Goal: Task Accomplishment & Management: Use online tool/utility

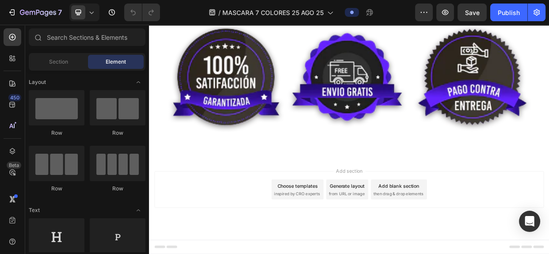
scroll to position [5365, 0]
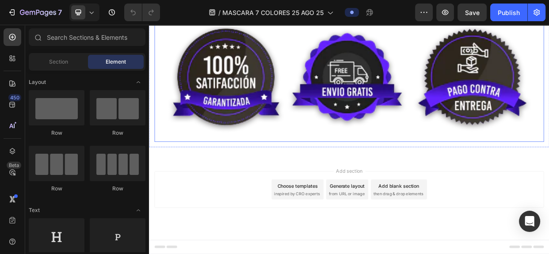
click at [431, 180] on img at bounding box center [414, 94] width 516 height 172
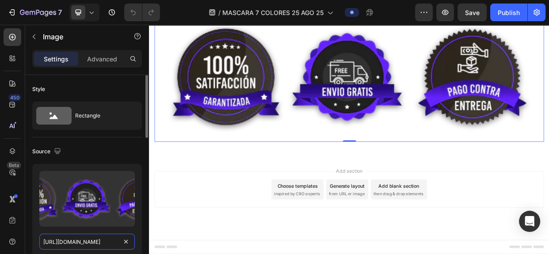
click at [85, 244] on input "[URL][DOMAIN_NAME]" at bounding box center [86, 242] width 95 height 16
paste input "SUFRES_DE_ACNE_MANCHAS_CICATRICES_ARRUGAS_1.jpg?v=1756333768"
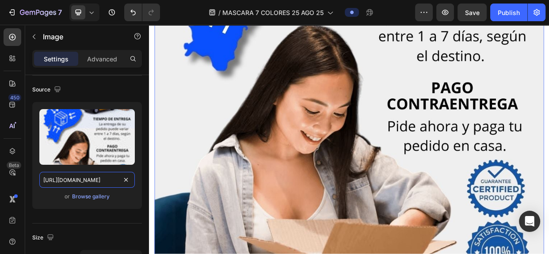
scroll to position [186, 0]
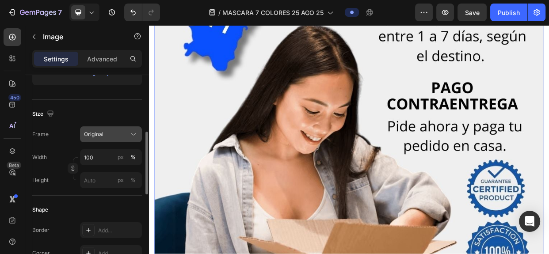
type input "[URL][DOMAIN_NAME]"
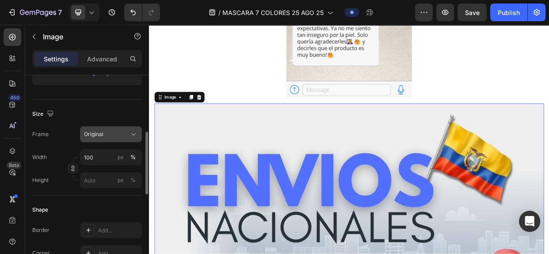
click at [128, 137] on div "Original" at bounding box center [111, 134] width 54 height 9
click at [117, 115] on div "Size" at bounding box center [87, 114] width 110 height 14
click at [100, 158] on input "100" at bounding box center [111, 157] width 62 height 16
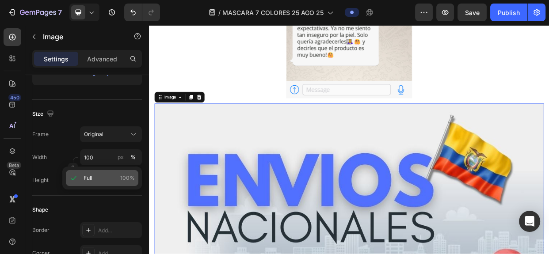
click at [93, 173] on div "Full 100%" at bounding box center [102, 178] width 72 height 16
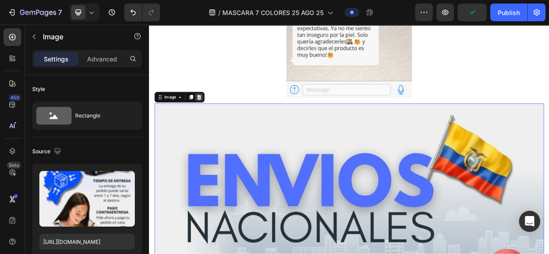
click at [216, 118] on icon at bounding box center [215, 121] width 6 height 6
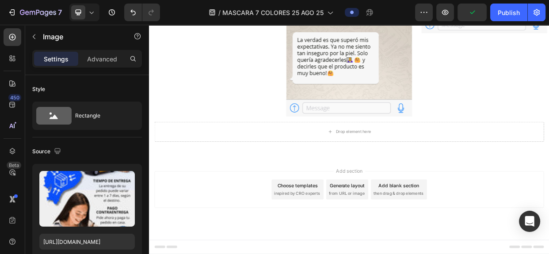
scroll to position [5300, 0]
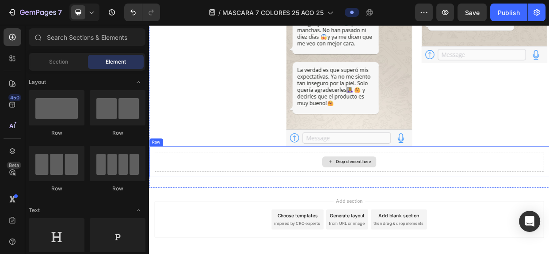
click at [344, 194] on div "Drop element here" at bounding box center [414, 207] width 516 height 27
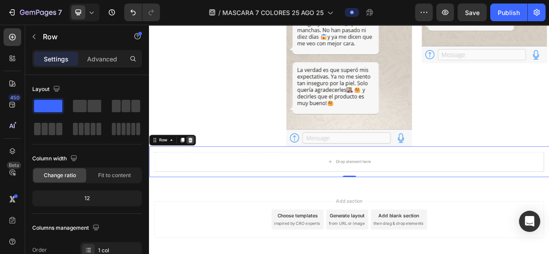
click at [203, 175] on icon at bounding box center [204, 178] width 6 height 6
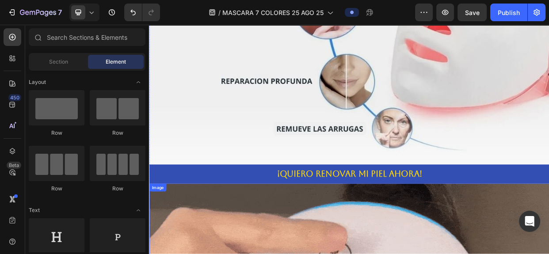
scroll to position [4078, 0]
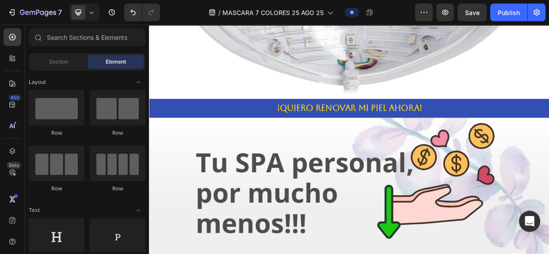
scroll to position [3347, 0]
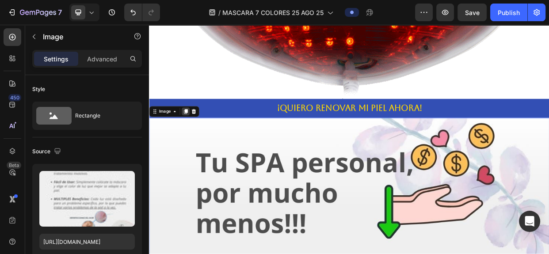
click at [198, 137] on icon at bounding box center [197, 140] width 5 height 6
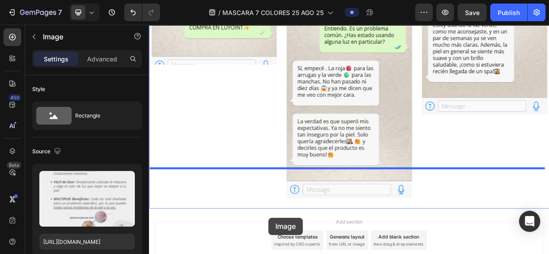
scroll to position [6192, 0]
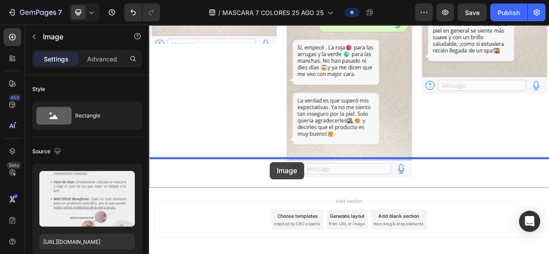
drag, startPoint x: 309, startPoint y: 92, endPoint x: 309, endPoint y: 207, distance: 114.9
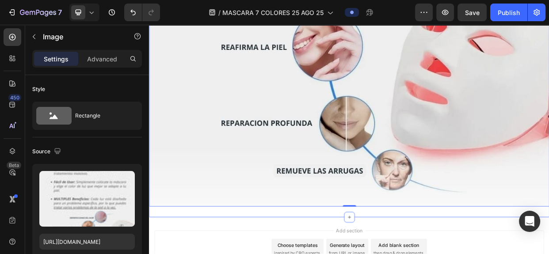
scroll to position [5260, 0]
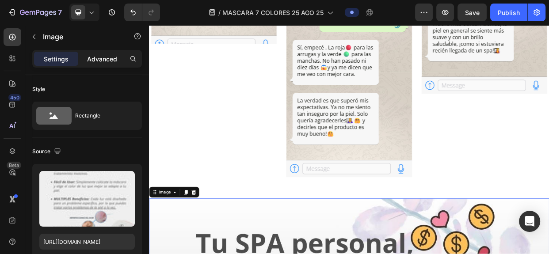
click at [103, 61] on p "Advanced" at bounding box center [102, 58] width 30 height 9
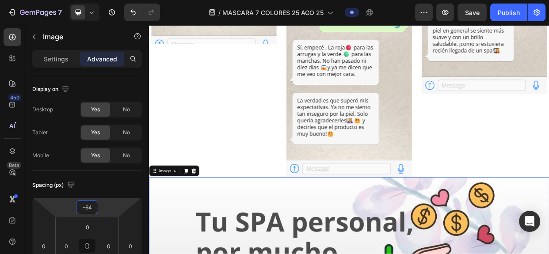
type input "-66"
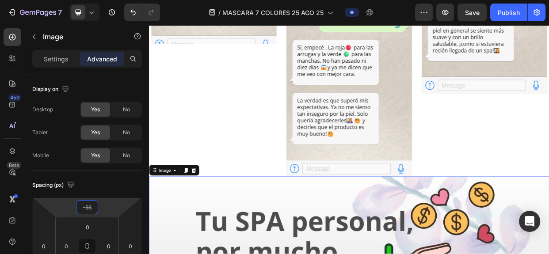
drag, startPoint x: 87, startPoint y: 209, endPoint x: 84, endPoint y: 228, distance: 19.3
click at [84, 0] on html "7 / MASCARA 7 COLORES 25 AGO 25 Preview Save Publish 450 Beta Sections(18) Elem…" at bounding box center [274, 0] width 549 height 0
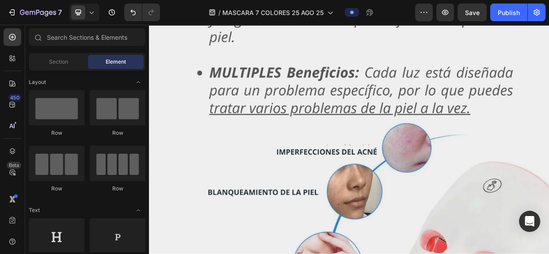
scroll to position [5849, 0]
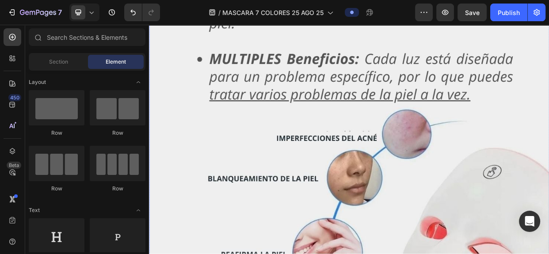
click at [518, 254] on img at bounding box center [414, 69] width 530 height 943
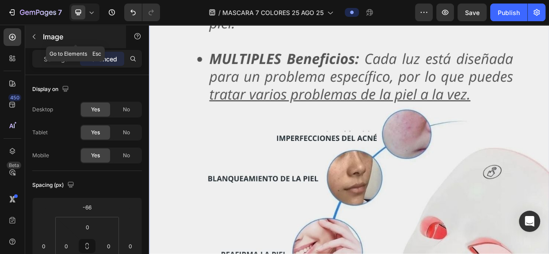
click at [38, 38] on button "button" at bounding box center [34, 37] width 14 height 14
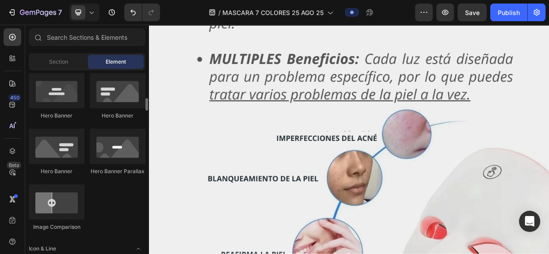
scroll to position [682, 0]
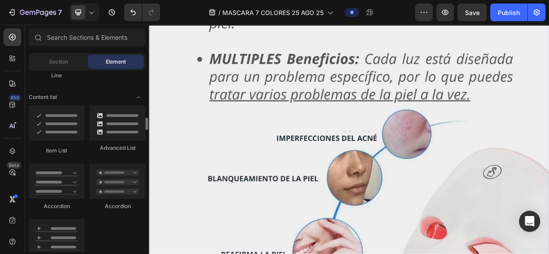
click at [291, 160] on img at bounding box center [414, 69] width 530 height 943
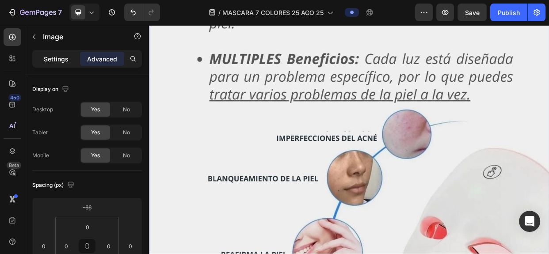
click at [57, 57] on p "Settings" at bounding box center [56, 58] width 25 height 9
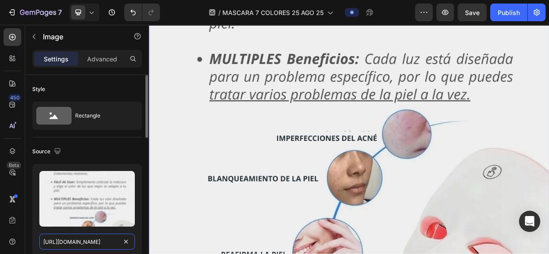
click at [92, 242] on input "[URL][DOMAIN_NAME]" at bounding box center [86, 242] width 95 height 16
paste input "_1.jpg?v=1756333768"
type input "[URL][DOMAIN_NAME]"
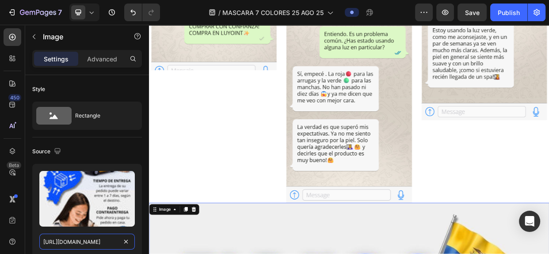
scroll to position [5200, 0]
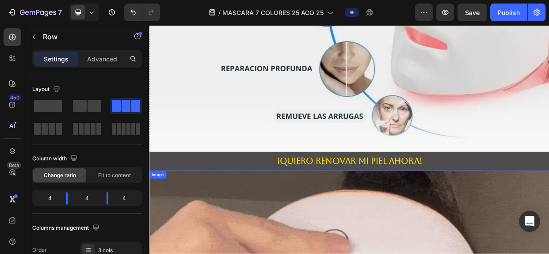
scroll to position [4247, 0]
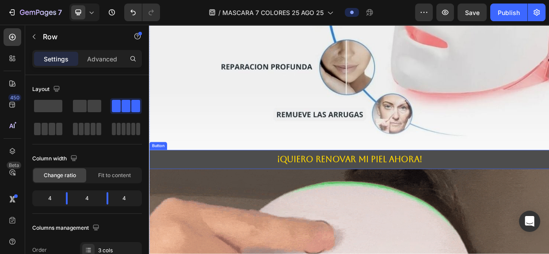
click at [549, 191] on button "¡QUIERO RENOVAR MI PIEL AHORA!" at bounding box center [414, 203] width 530 height 25
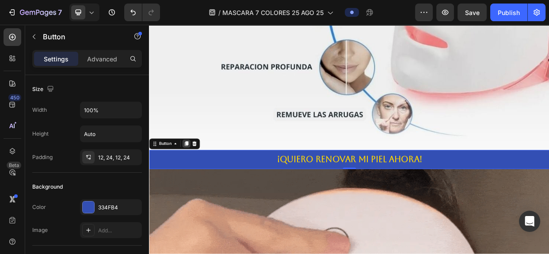
click at [201, 179] on icon at bounding box center [197, 182] width 7 height 7
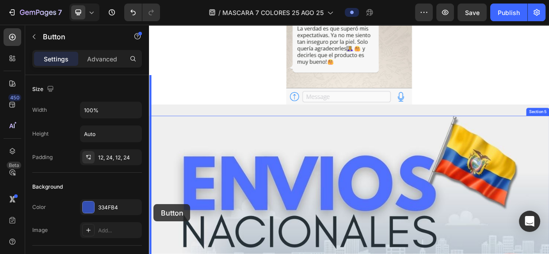
scroll to position [5390, 0]
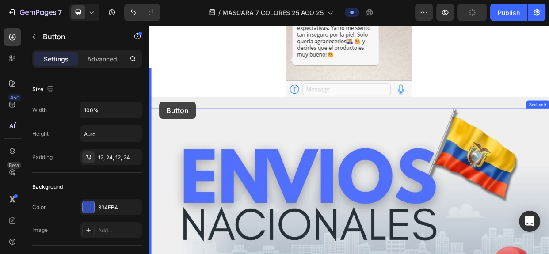
drag, startPoint x: 227, startPoint y: 205, endPoint x: 163, endPoint y: 127, distance: 100.8
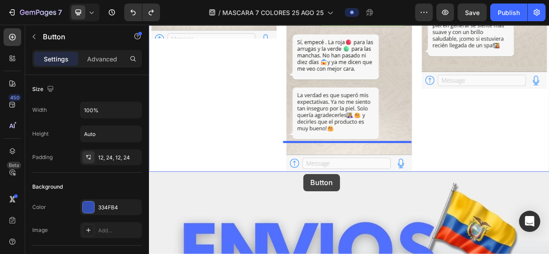
scroll to position [5301, 0]
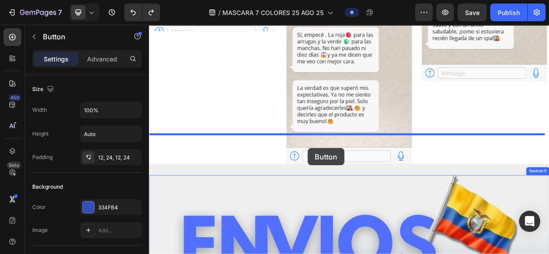
drag, startPoint x: 269, startPoint y: 91, endPoint x: 359, endPoint y: 188, distance: 132.9
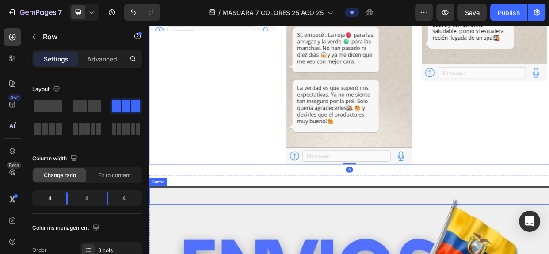
click at [463, 239] on button "¡QUIERO RENOVAR MI PIEL AHORA!" at bounding box center [414, 251] width 530 height 25
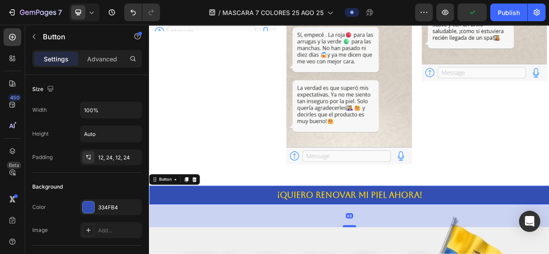
drag, startPoint x: 413, startPoint y: 229, endPoint x: 413, endPoint y: 252, distance: 23.0
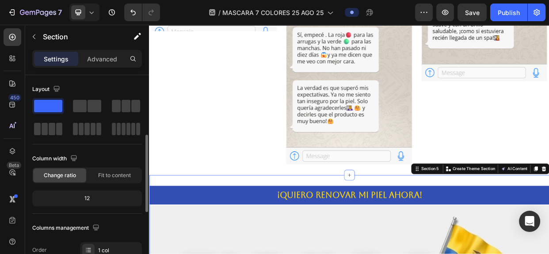
scroll to position [76, 0]
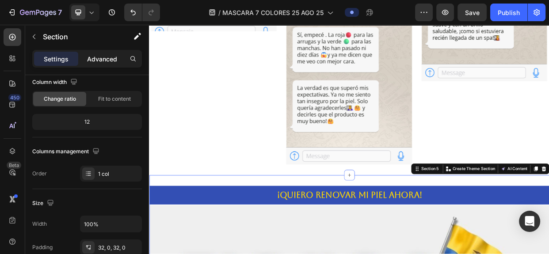
click at [101, 62] on p "Advanced" at bounding box center [102, 58] width 30 height 9
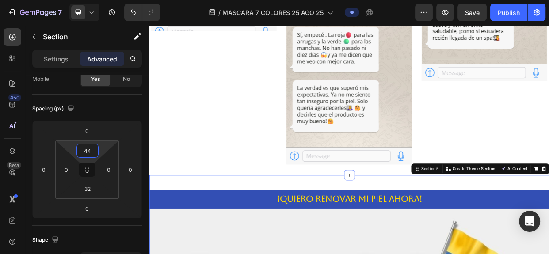
type input "0"
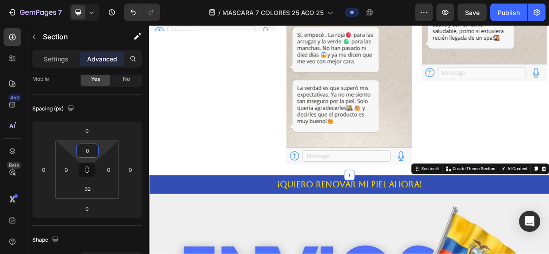
drag, startPoint x: 85, startPoint y: 137, endPoint x: 86, endPoint y: 153, distance: 16.4
click at [86, 0] on html "7 / MASCARA 7 COLORES 25 AGO 25 Preview Save Publish 450 Beta Sections(18) Elem…" at bounding box center [274, 0] width 549 height 0
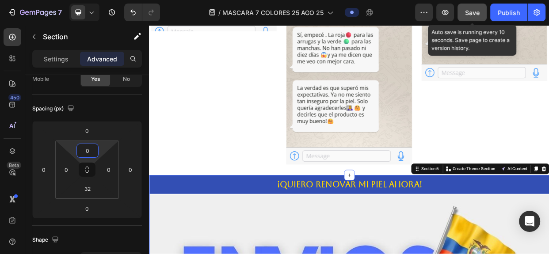
click at [478, 8] on div "Save" at bounding box center [472, 12] width 15 height 9
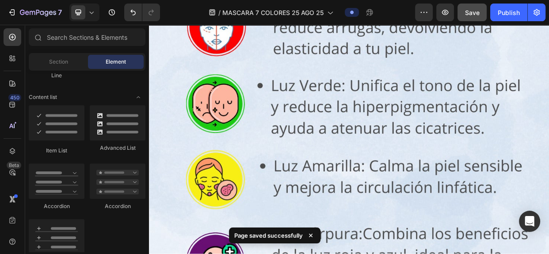
scroll to position [0, 0]
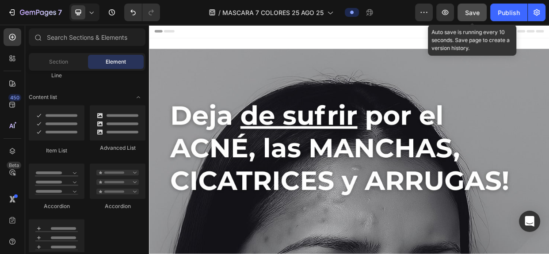
click at [476, 13] on span "Save" at bounding box center [472, 13] width 15 height 8
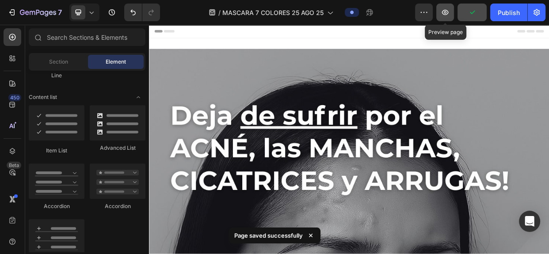
click at [444, 13] on icon "button" at bounding box center [445, 12] width 9 height 9
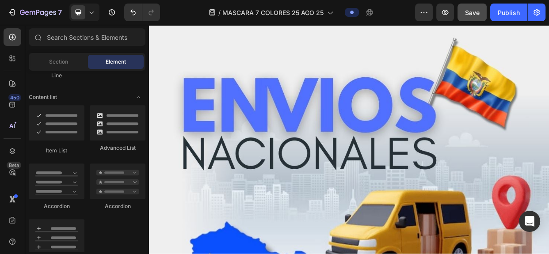
scroll to position [5329, 0]
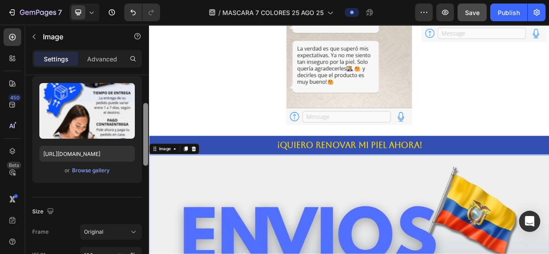
drag, startPoint x: 296, startPoint y: 151, endPoint x: 149, endPoint y: 168, distance: 147.2
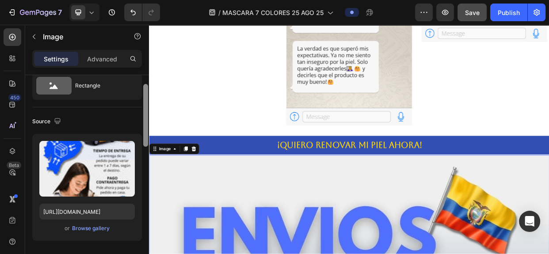
scroll to position [0, 0]
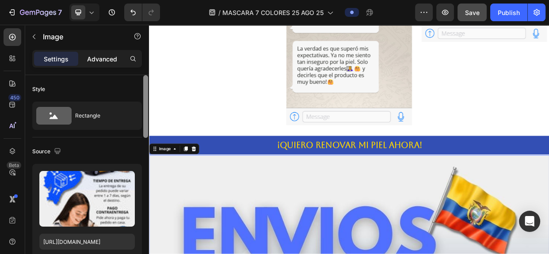
click at [108, 58] on p "Advanced" at bounding box center [102, 58] width 30 height 9
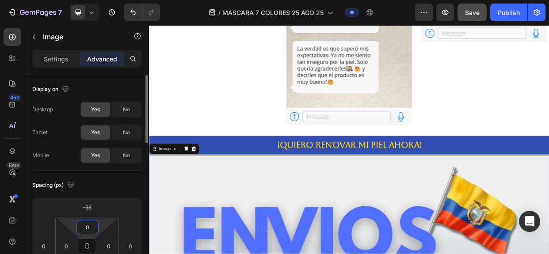
click at [90, 0] on html "7 / MASCARA 7 COLORES 25 AGO 25 Preview Save Publish 450 Beta Sections(18) Elem…" at bounding box center [274, 0] width 549 height 0
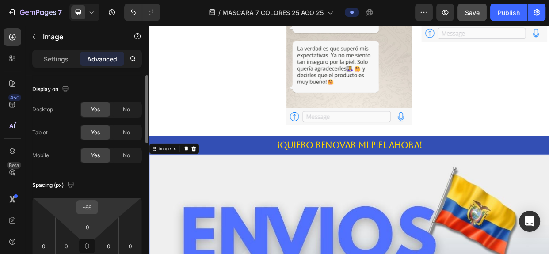
drag, startPoint x: 98, startPoint y: 199, endPoint x: 97, endPoint y: 206, distance: 6.2
click at [97, 206] on div "-66" at bounding box center [87, 207] width 22 height 14
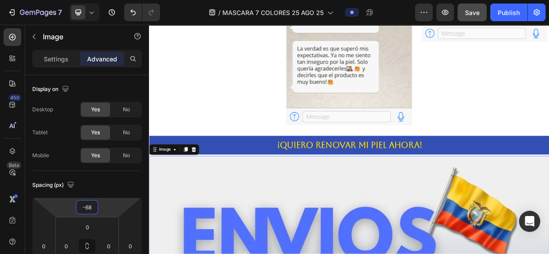
type input "-66"
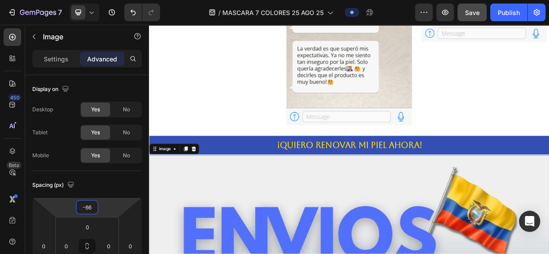
click at [102, 0] on html "7 / MASCARA 7 COLORES 25 AGO 25 Preview Save Publish 450 Beta Sections(18) Elem…" at bounding box center [274, 0] width 549 height 0
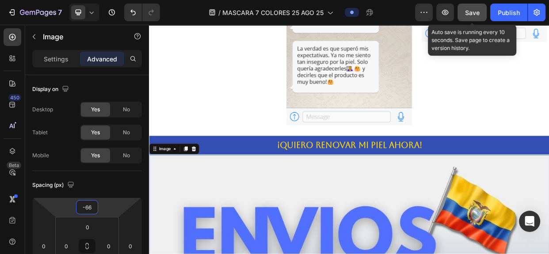
click at [473, 13] on span "Save" at bounding box center [472, 13] width 15 height 8
click at [475, 13] on span "Save" at bounding box center [472, 13] width 15 height 8
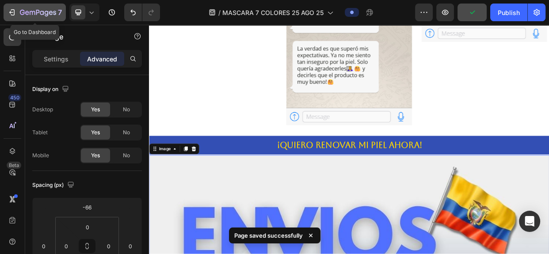
click at [38, 9] on icon "button" at bounding box center [38, 13] width 36 height 8
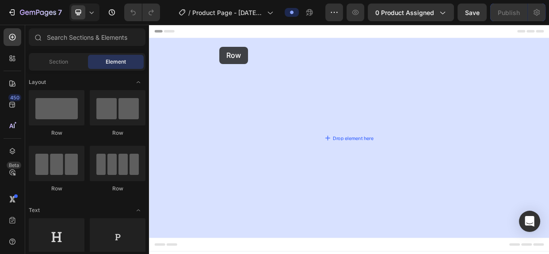
drag, startPoint x: 224, startPoint y: 141, endPoint x: 242, endPoint y: 54, distance: 89.4
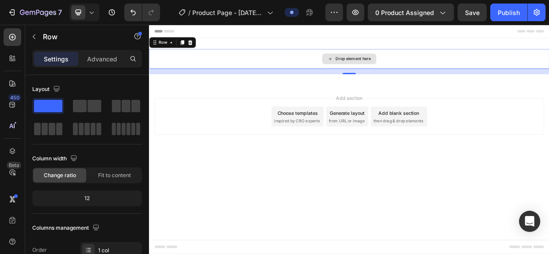
click at [429, 74] on div "Drop element here" at bounding box center [414, 70] width 72 height 14
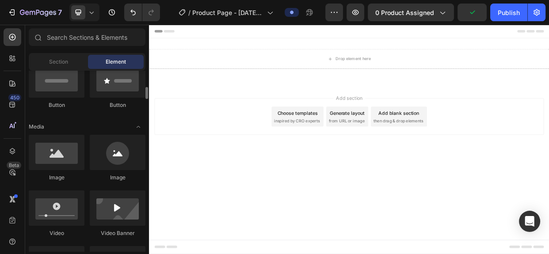
scroll to position [229, 0]
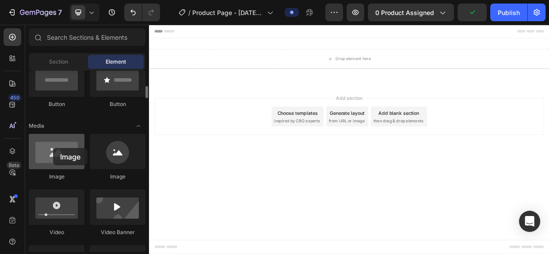
click at [53, 148] on div at bounding box center [57, 151] width 56 height 35
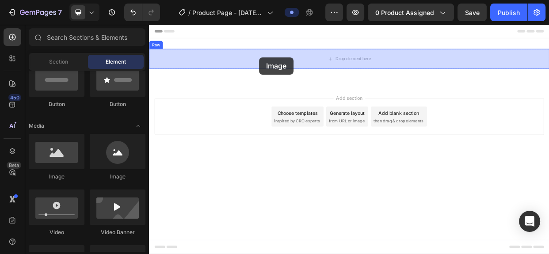
drag, startPoint x: 208, startPoint y: 188, endPoint x: 295, endPoint y: 69, distance: 148.1
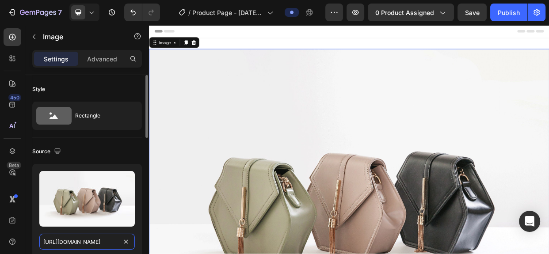
click at [83, 240] on input "https://cdn.shopify.com/s/files/1/2005/9307/files/image_demo.jpg" at bounding box center [86, 242] width 95 height 16
paste input "0765/9690/4192/files/1.jpg?v=1756168470"
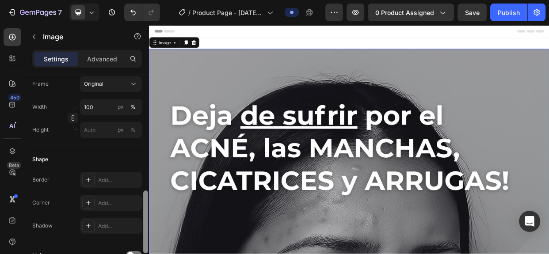
scroll to position [232, 0]
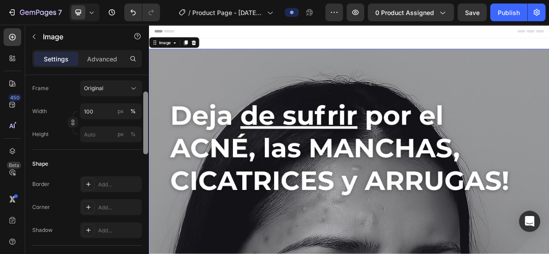
drag, startPoint x: 145, startPoint y: 102, endPoint x: 148, endPoint y: 156, distance: 53.5
click at [148, 156] on div at bounding box center [145, 136] width 7 height 205
type input "https://cdn.shopify.com/s/files/1/0765/9690/4192/files/1.jpg?v=1756168470"
click at [97, 142] on div "Frame Original Width 100 px % Height px %" at bounding box center [87, 111] width 110 height 62
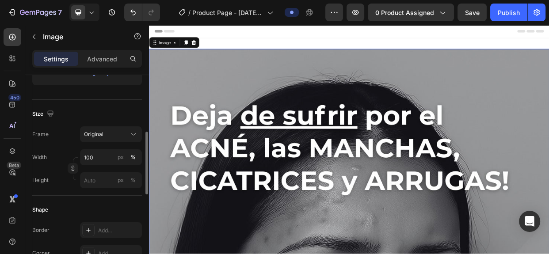
scroll to position [0, 0]
click at [97, 158] on input "100" at bounding box center [111, 157] width 62 height 16
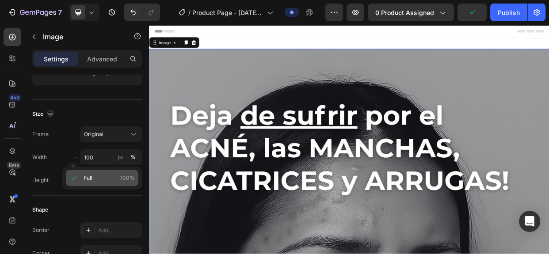
click at [87, 176] on span "Full" at bounding box center [88, 178] width 9 height 8
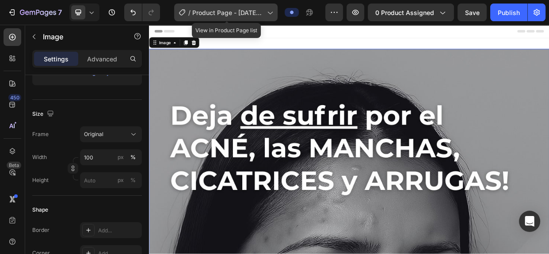
click at [244, 13] on span "Product Page - Aug 27, 17:42:17" at bounding box center [227, 12] width 71 height 9
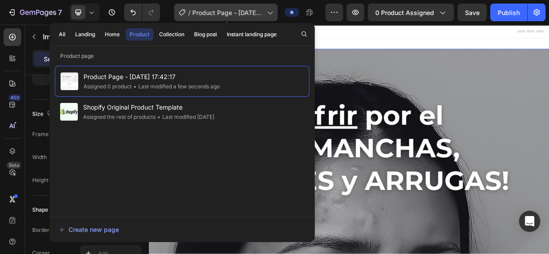
click at [272, 14] on icon at bounding box center [269, 12] width 9 height 9
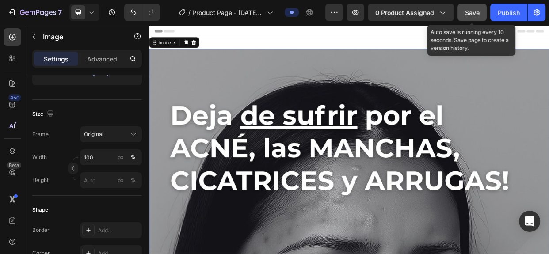
click at [469, 14] on span "Save" at bounding box center [472, 13] width 15 height 8
